Goal: Navigation & Orientation: Find specific page/section

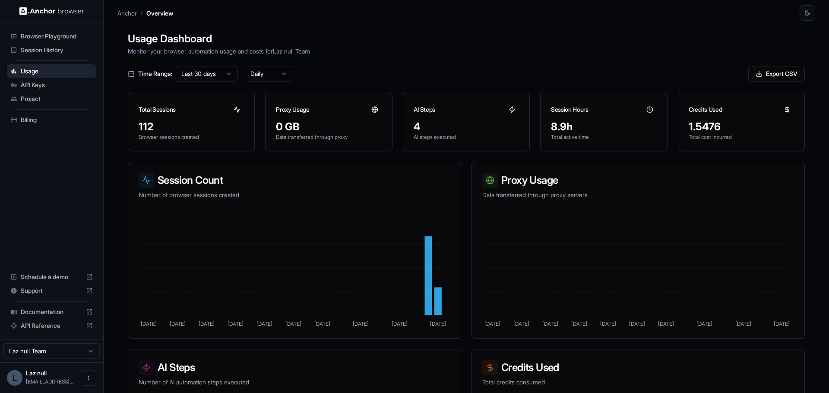
click at [275, 57] on div "Usage Dashboard Monitor your browser automation usage and costs for Laz null Te…" at bounding box center [465, 217] width 697 height 393
click at [57, 79] on div "API Keys" at bounding box center [51, 85] width 89 height 14
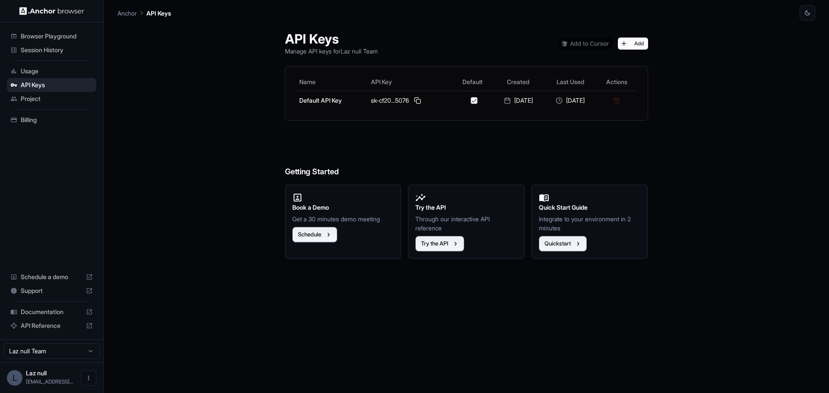
click at [62, 57] on ul "Browser Playground Session History Usage API Keys Project Billing" at bounding box center [51, 78] width 96 height 104
click at [63, 48] on span "Session History" at bounding box center [57, 50] width 72 height 9
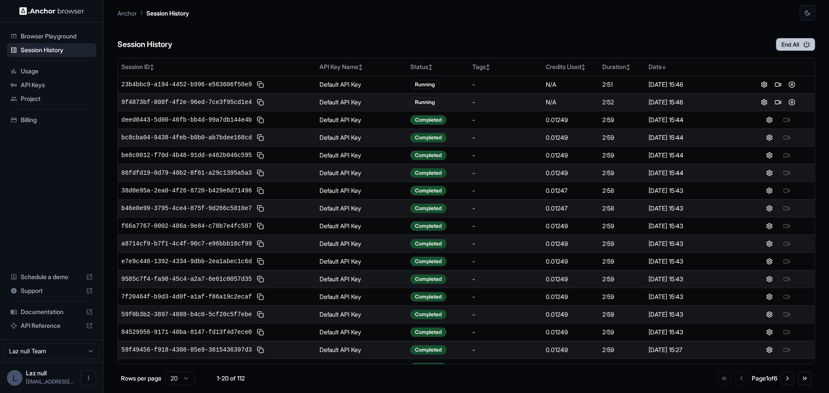
click at [800, 43] on button "End All" at bounding box center [795, 44] width 39 height 13
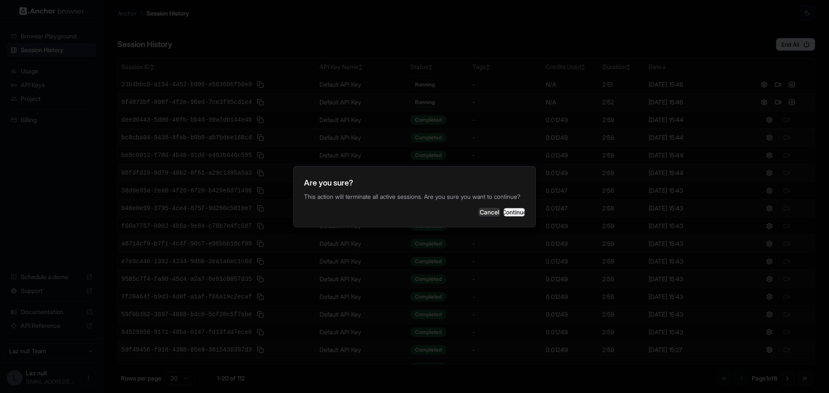
click at [503, 215] on button "Continue" at bounding box center [514, 212] width 22 height 9
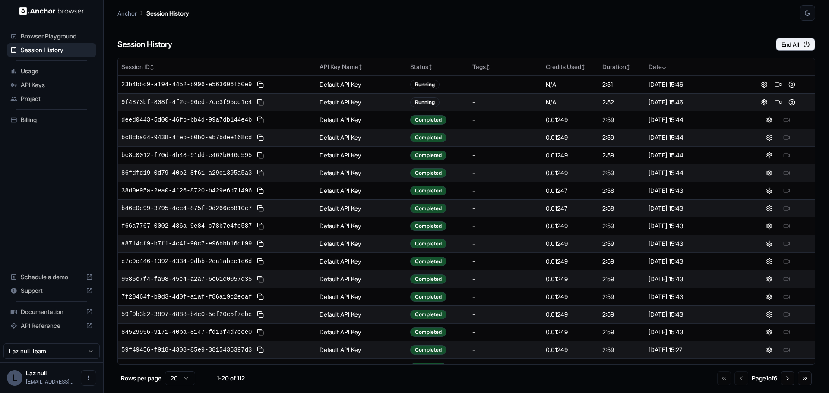
click at [62, 38] on span "Browser Playground" at bounding box center [57, 36] width 72 height 9
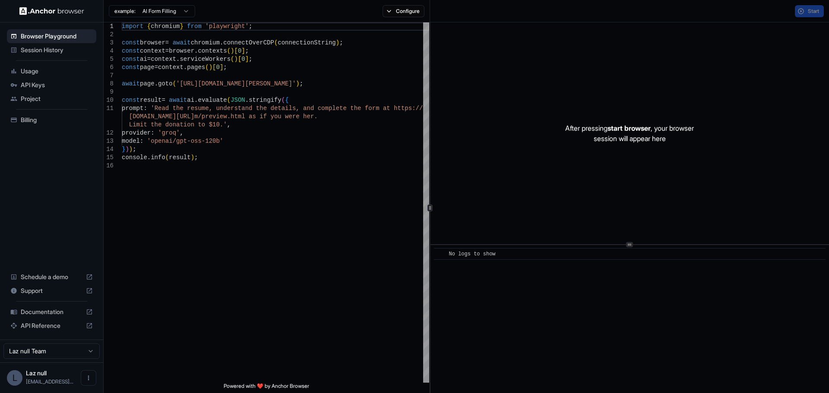
click at [48, 96] on span "Project" at bounding box center [57, 99] width 72 height 9
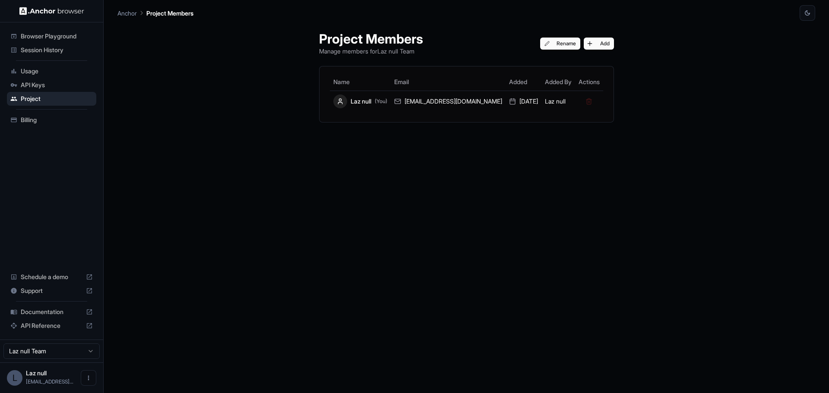
click at [42, 81] on span "API Keys" at bounding box center [57, 85] width 72 height 9
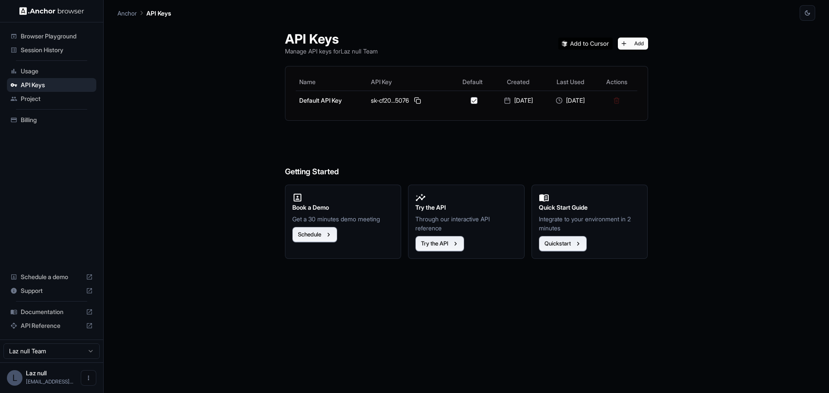
click at [35, 72] on span "Usage" at bounding box center [57, 71] width 72 height 9
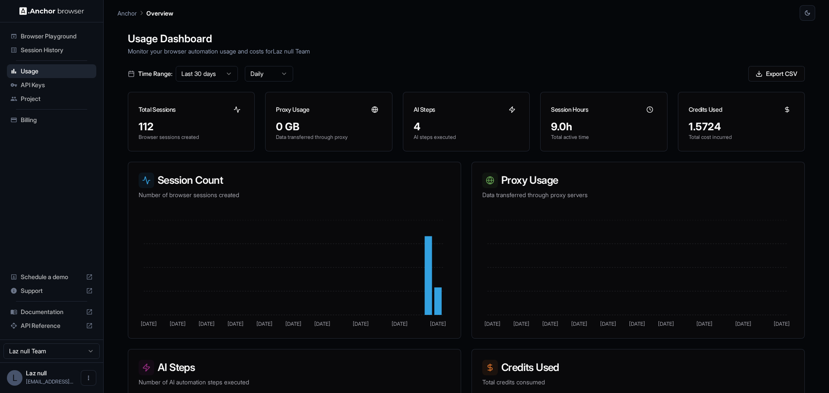
click at [66, 123] on span "Billing" at bounding box center [57, 120] width 72 height 9
